Goal: Task Accomplishment & Management: Use online tool/utility

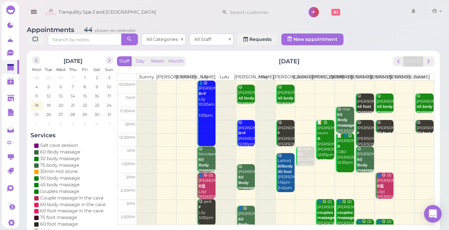
drag, startPoint x: 39, startPoint y: 103, endPoint x: 36, endPoint y: 110, distance: 7.6
click at [39, 105] on div "28 29 30 31 1 2 3 4 5 6 7 8 9 10 11 12 13 14 15 16 17 18 19 20 21 22 23 24 25 2…" at bounding box center [73, 101] width 85 height 55
drag, startPoint x: 36, startPoint y: 110, endPoint x: 37, endPoint y: 118, distance: 7.4
click at [36, 112] on span "25" at bounding box center [36, 114] width 6 height 7
drag, startPoint x: 37, startPoint y: 118, endPoint x: 92, endPoint y: 137, distance: 58.3
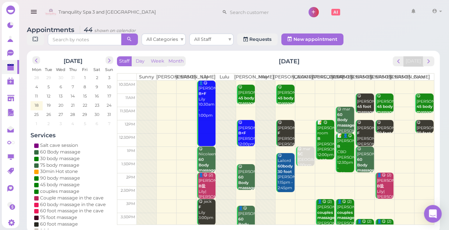
click at [38, 118] on div "25 26 27 28 29 30 31" at bounding box center [73, 114] width 85 height 9
click at [81, 133] on div "[DATE] Mon Tue Wed Thu Fri Sat Sun 28 29 30 31 1 2 3 4 5 6 7 8 9 10 11 12 13 14…" at bounding box center [73, 141] width 85 height 175
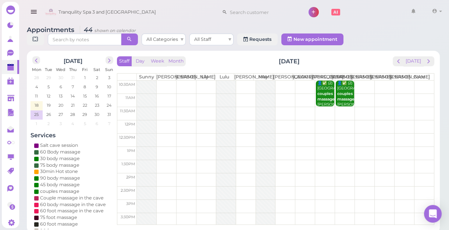
click at [219, 159] on div at bounding box center [226, 219] width 20 height 277
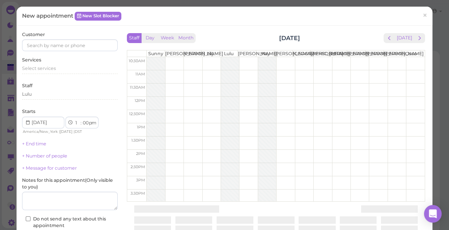
click at [219, 158] on div "Staff Day Week Month [DATE] [DATE] [PERSON_NAME] Lily Lulu [PERSON_NAME] [PERSO…" at bounding box center [276, 118] width 302 height 175
click at [221, 158] on div at bounding box center [230, 195] width 18 height 277
select select "2"
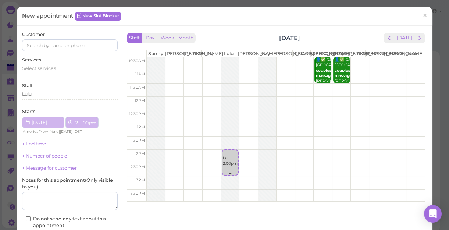
click at [223, 158] on div "Lulu 2:00pm" at bounding box center [230, 158] width 15 height 16
click at [398, 163] on td at bounding box center [286, 156] width 278 height 13
select select "15"
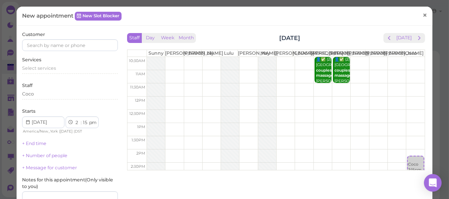
click at [422, 16] on span "×" at bounding box center [424, 15] width 5 height 10
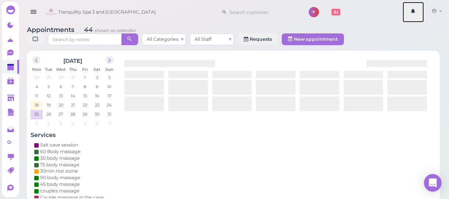
click at [420, 16] on link at bounding box center [412, 12] width 21 height 21
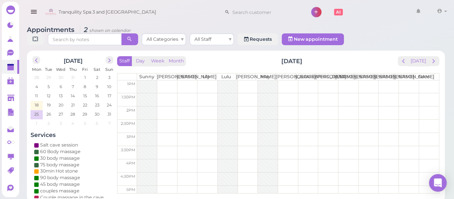
scroll to position [164, 0]
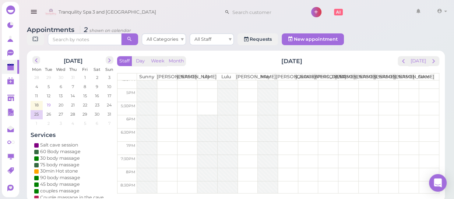
click at [50, 102] on span "19" at bounding box center [49, 105] width 6 height 7
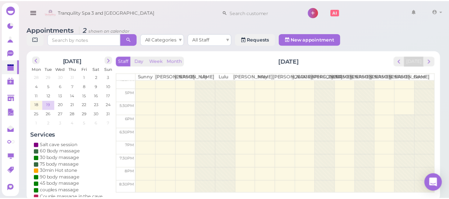
scroll to position [0, 0]
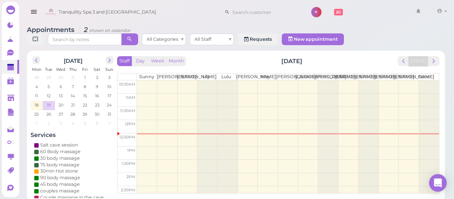
click at [50, 102] on span "19" at bounding box center [49, 105] width 6 height 7
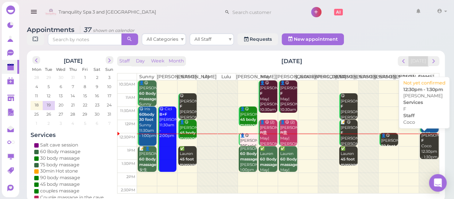
click at [422, 146] on div "[PERSON_NAME] 12:30pm - 1:30pm" at bounding box center [430, 146] width 18 height 27
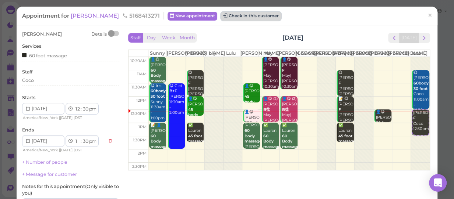
click at [226, 15] on button "Check in this customer" at bounding box center [251, 16] width 60 height 9
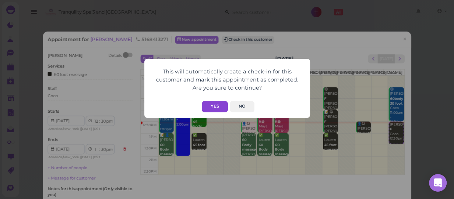
click at [216, 107] on button "Yes" at bounding box center [215, 106] width 26 height 11
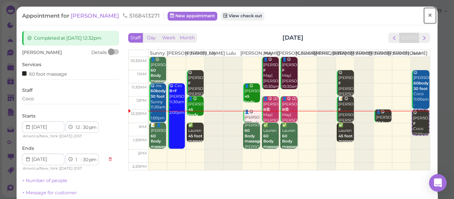
click at [427, 14] on span "×" at bounding box center [429, 15] width 5 height 10
